Goal: Task Accomplishment & Management: Manage account settings

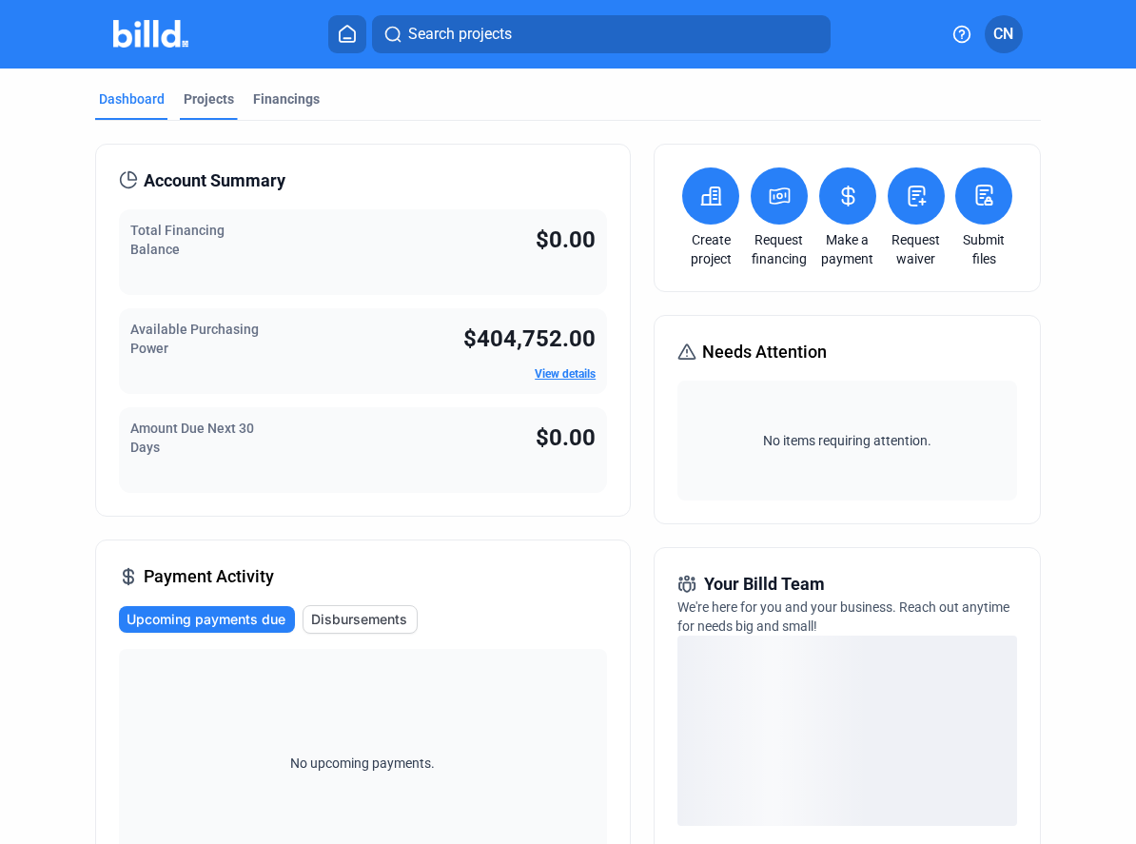
click at [210, 101] on div "Projects" at bounding box center [209, 98] width 50 height 19
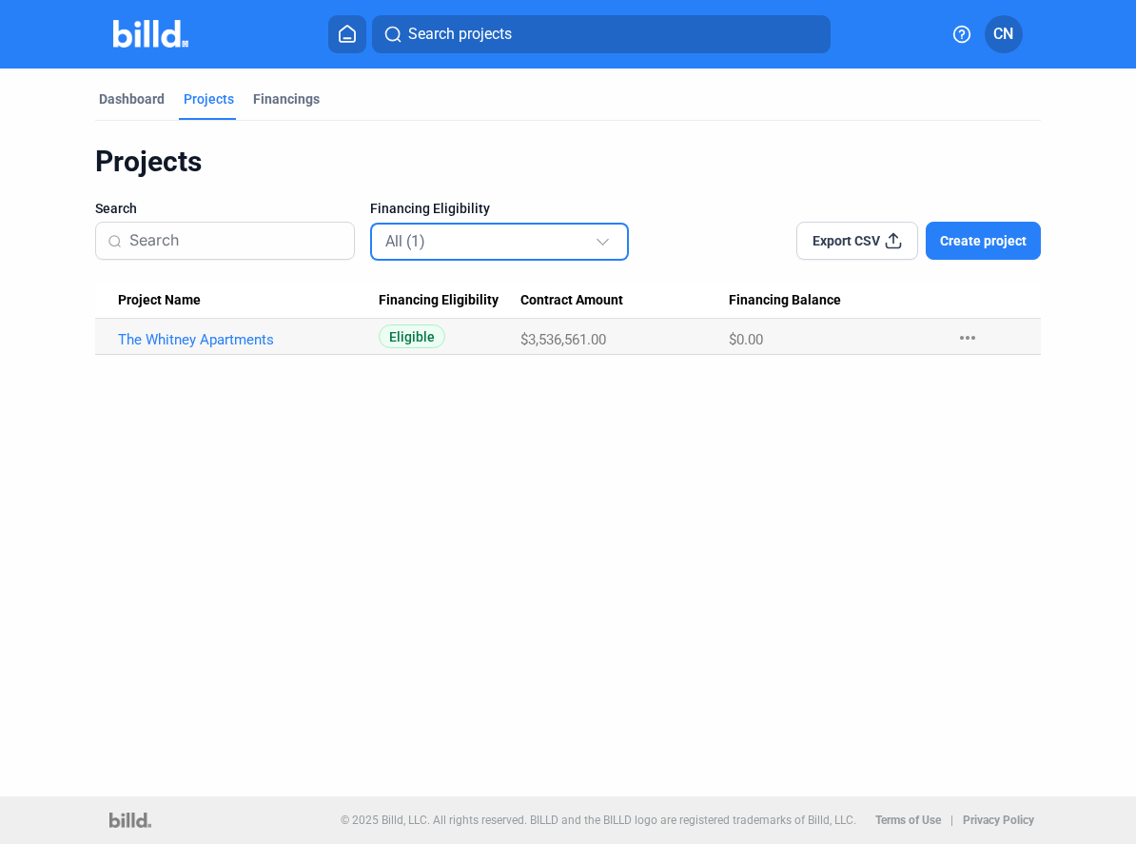
click at [498, 244] on div "All (1)" at bounding box center [490, 240] width 210 height 25
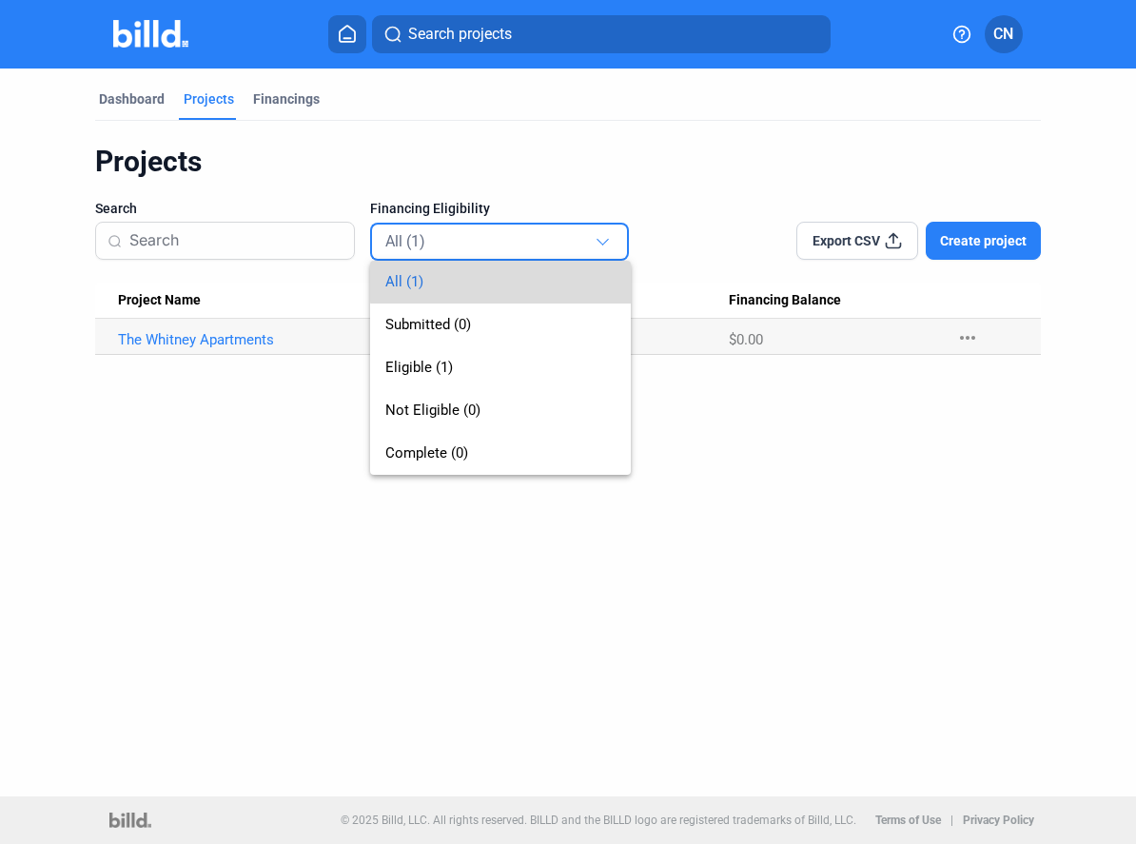
click at [520, 279] on span "All (1)" at bounding box center [500, 282] width 231 height 43
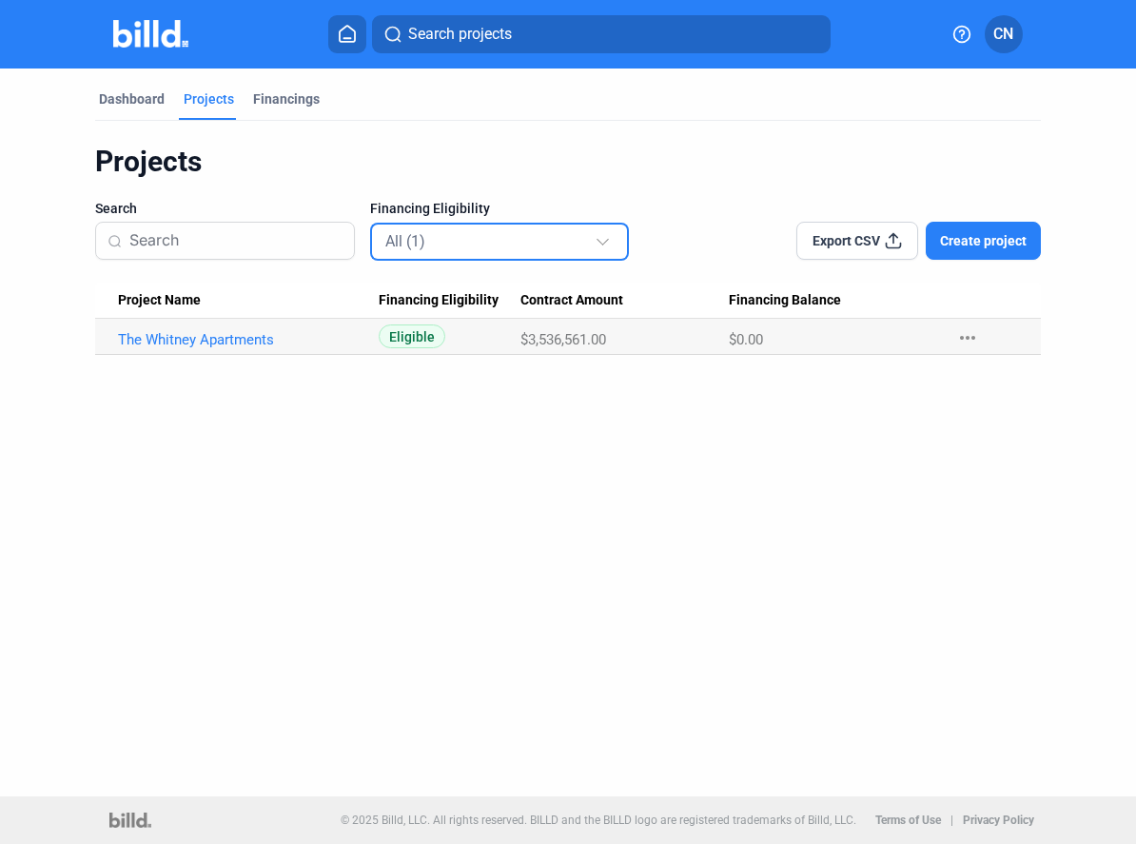
click at [520, 256] on div "All (1)" at bounding box center [500, 241] width 231 height 37
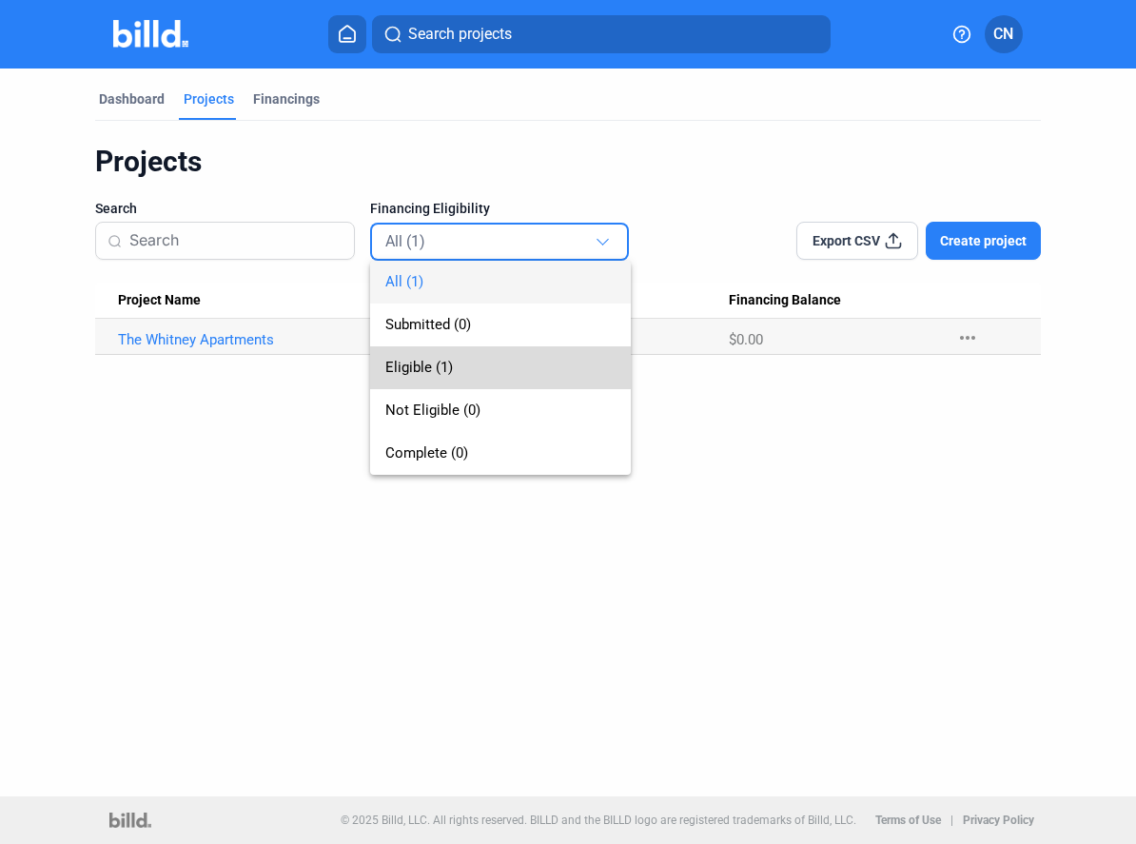
click at [535, 361] on span "Eligible (1)" at bounding box center [500, 367] width 231 height 43
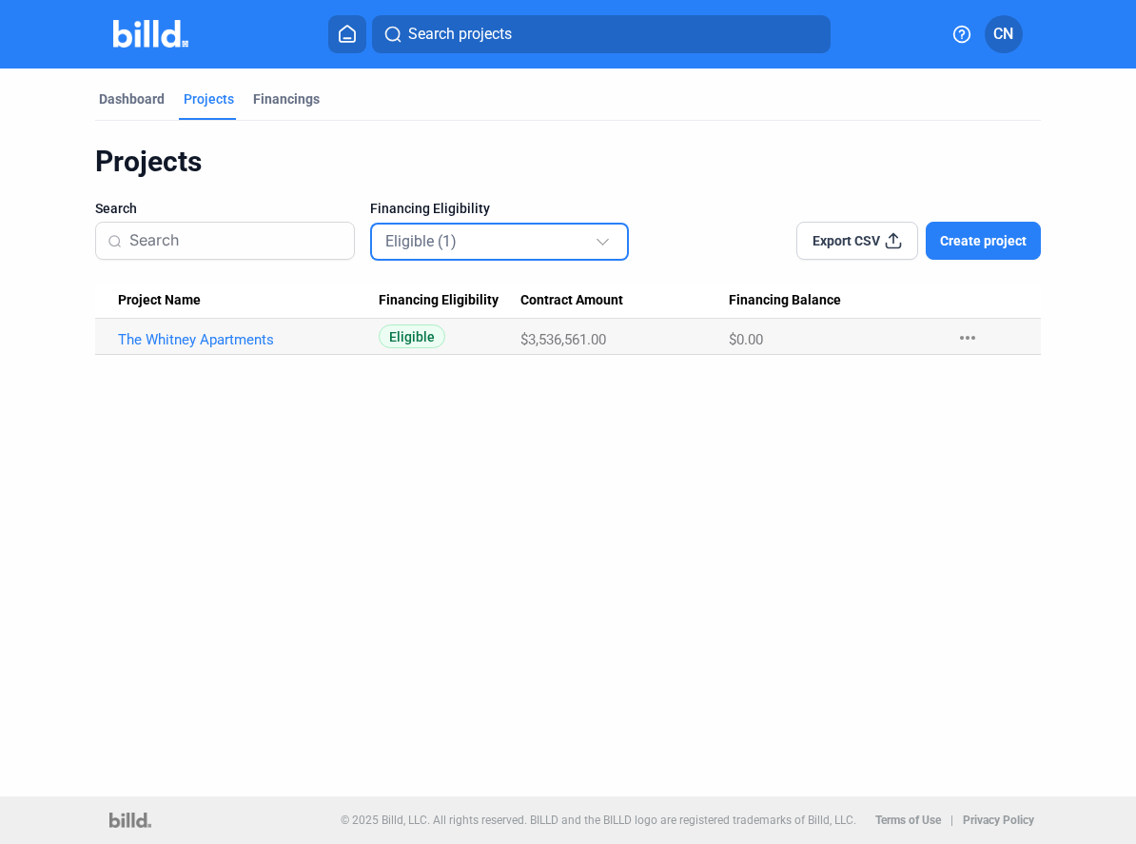
click at [530, 232] on div "Eligible (1)" at bounding box center [490, 240] width 210 height 25
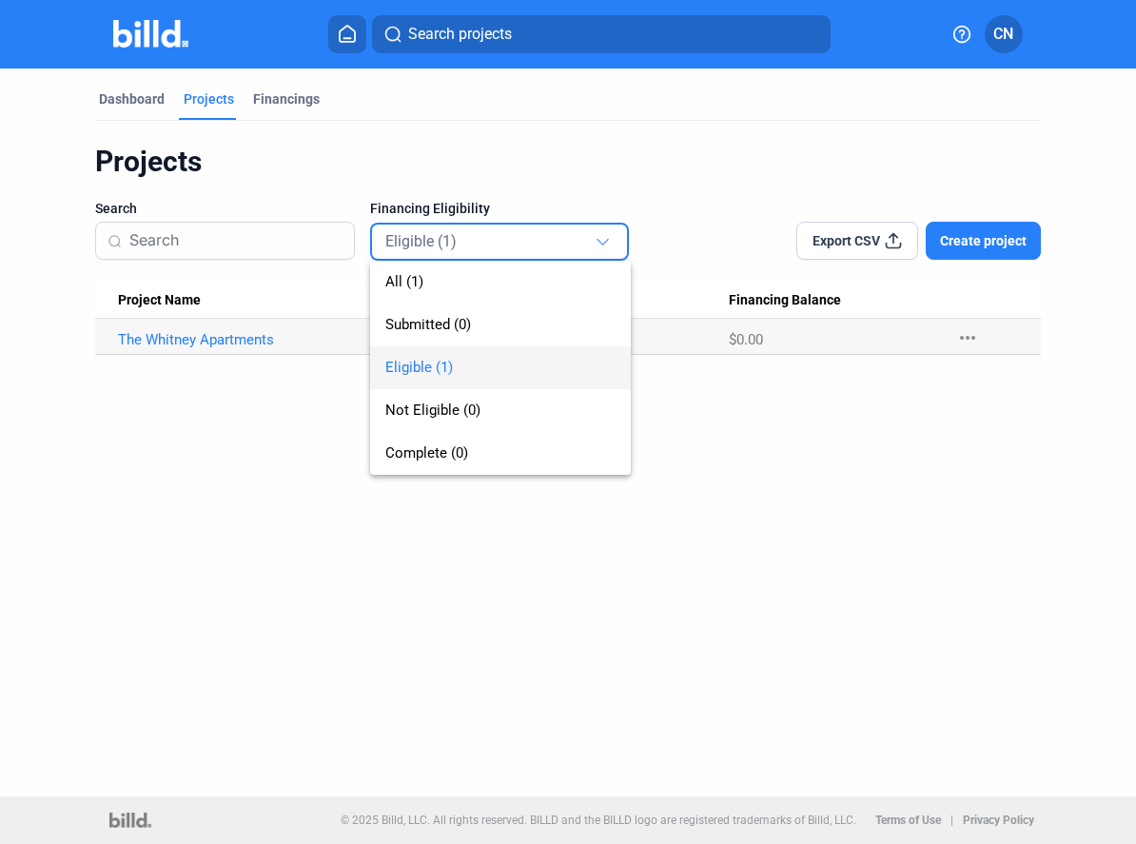
click at [456, 157] on div at bounding box center [568, 422] width 1136 height 844
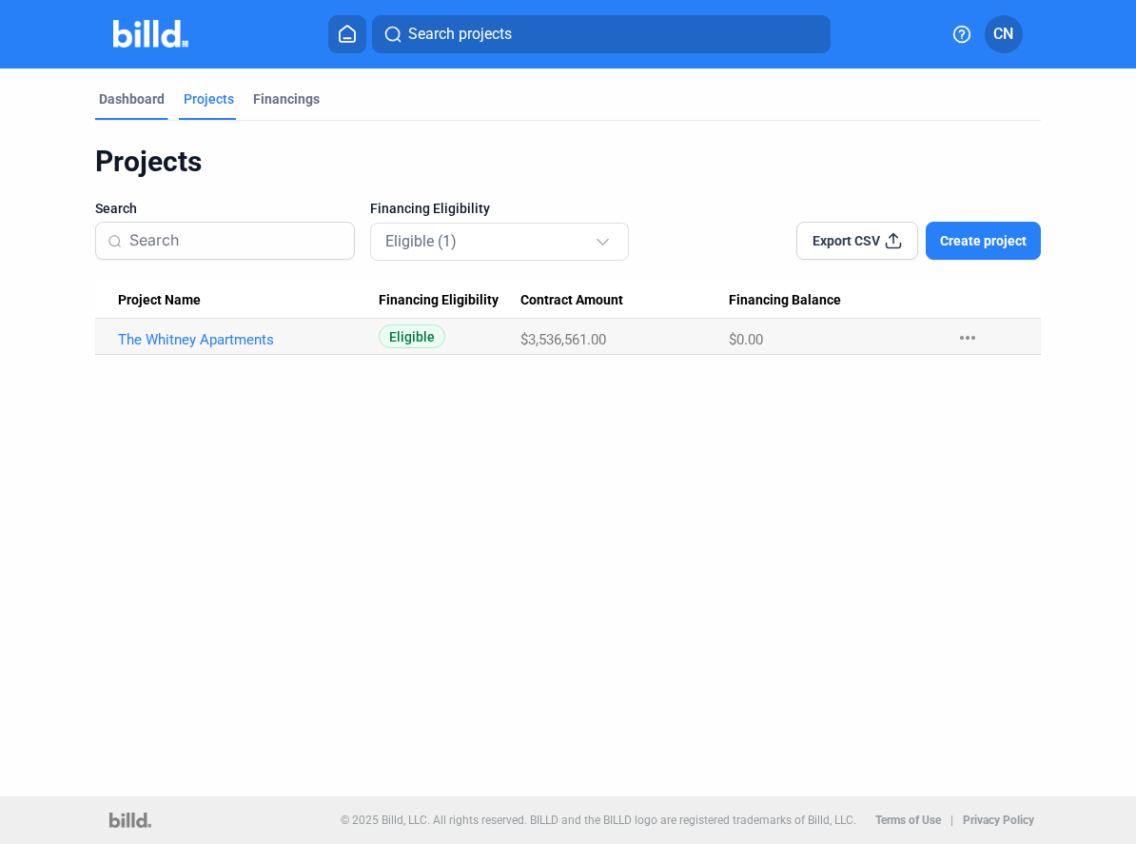
click at [105, 119] on div "Dashboard" at bounding box center [131, 104] width 73 height 30
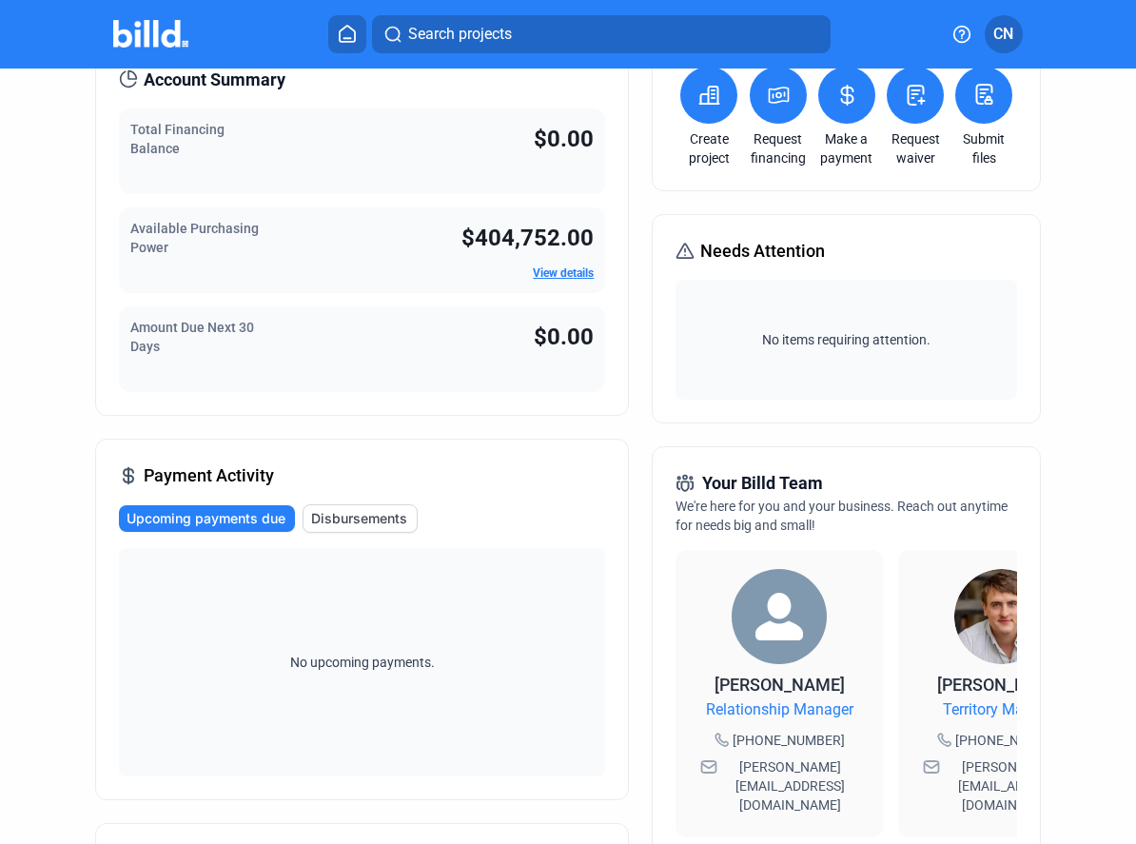
scroll to position [101, 0]
